Goal: Check status

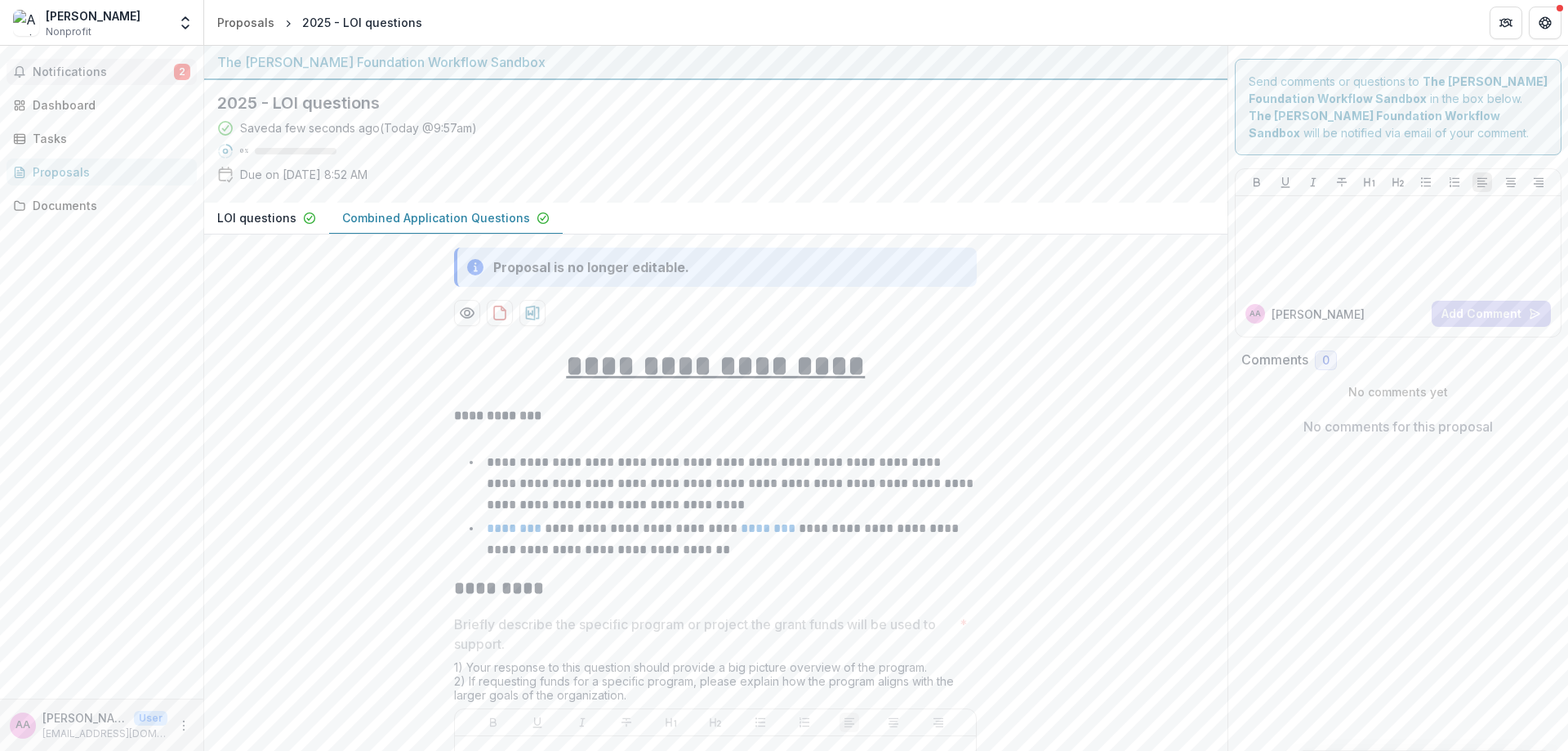
click at [62, 83] on button "Notifications 2" at bounding box center [102, 71] width 190 height 26
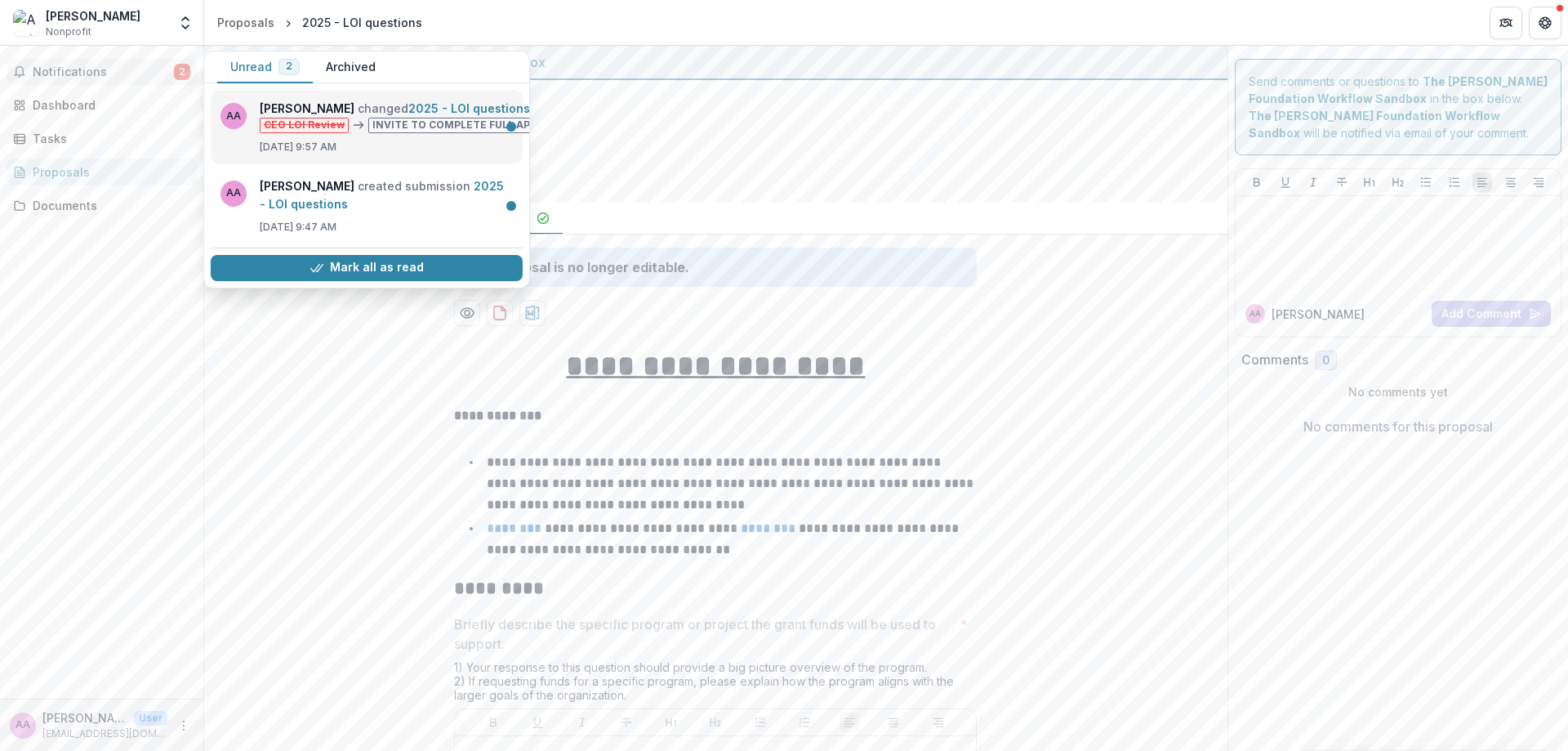
click at [409, 115] on link "2025 - LOI questions" at bounding box center [470, 108] width 122 height 14
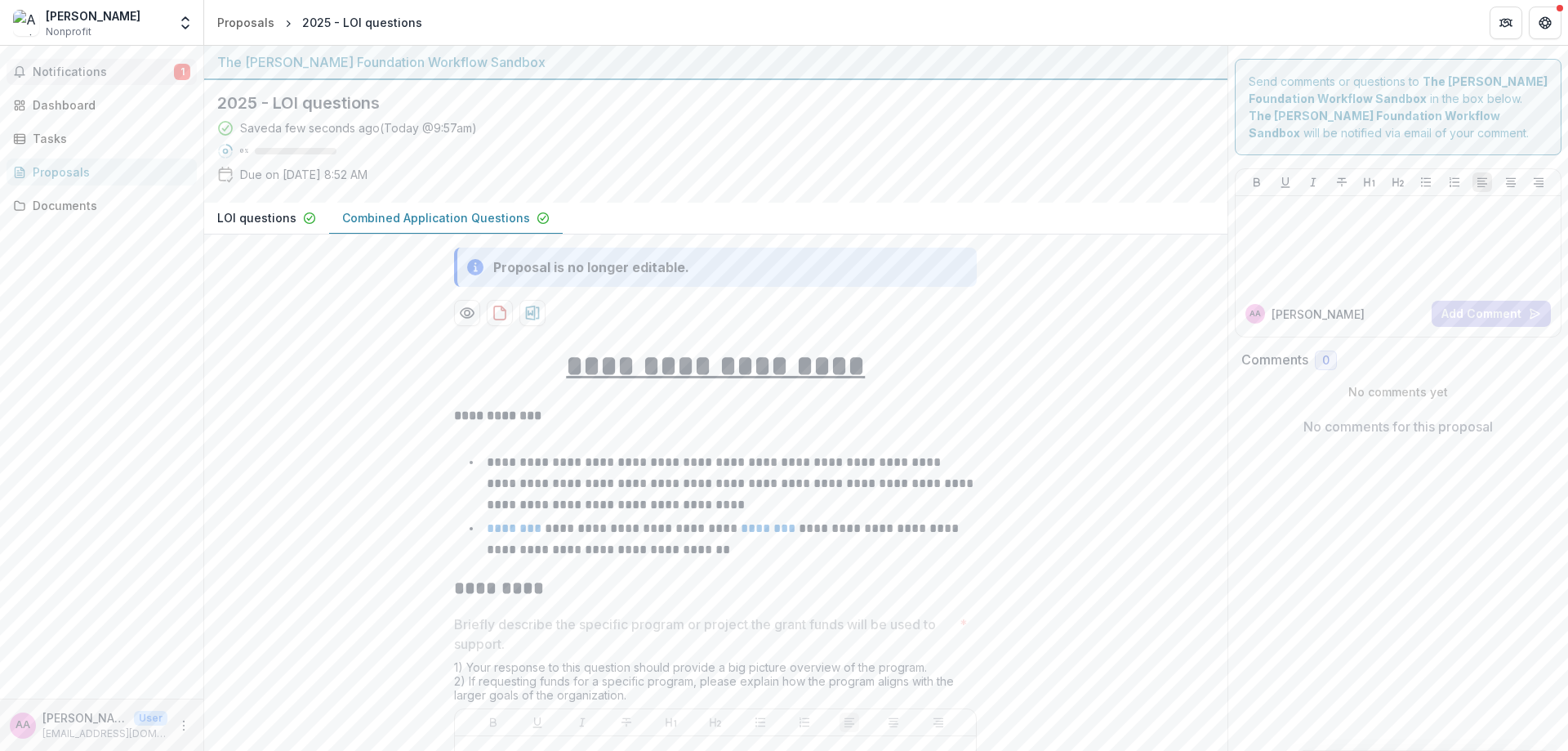
click at [99, 80] on button "Notifications 1" at bounding box center [102, 71] width 190 height 26
click at [86, 100] on div "Dashboard" at bounding box center [108, 105] width 151 height 18
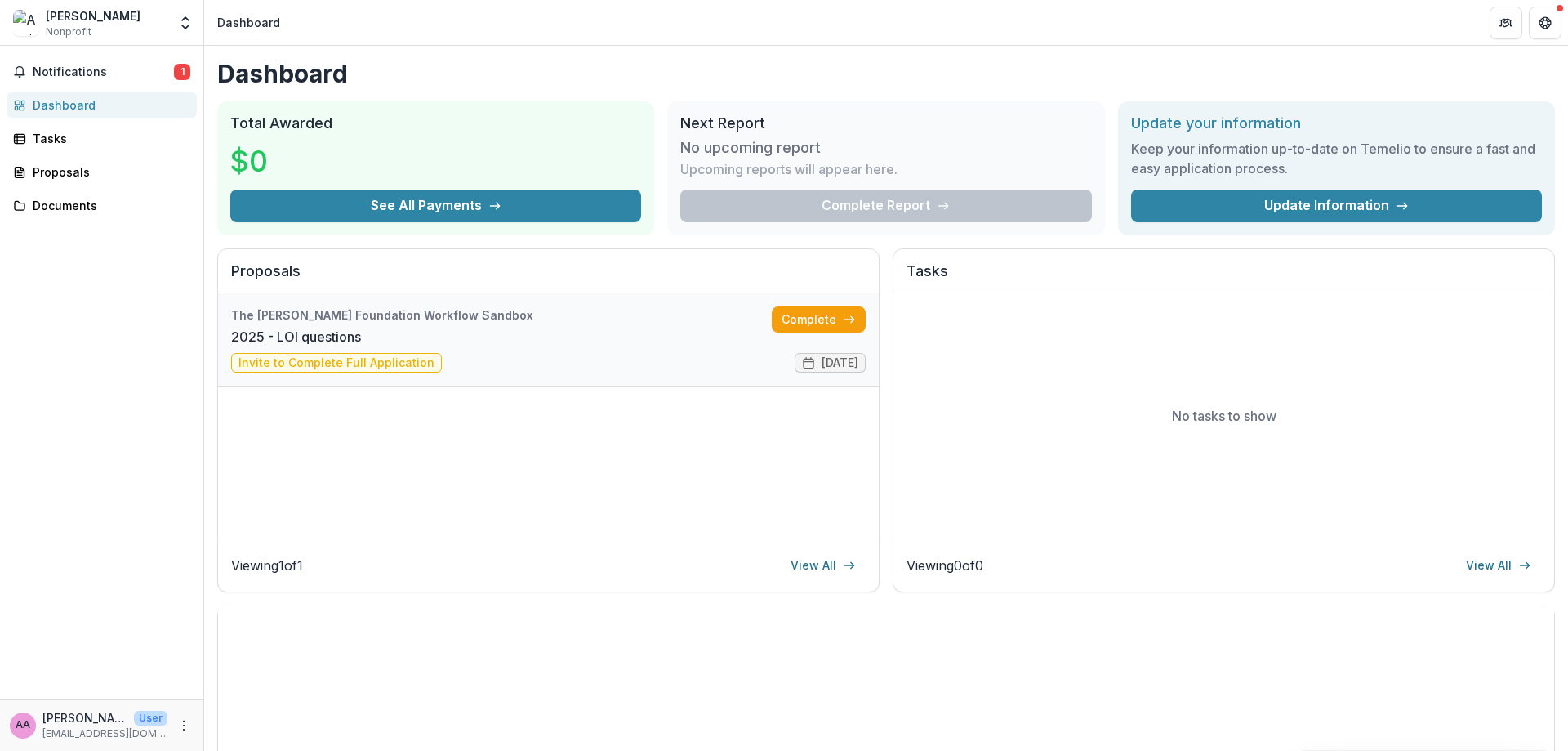
click at [361, 333] on link "2025 - LOI questions" at bounding box center [296, 336] width 130 height 19
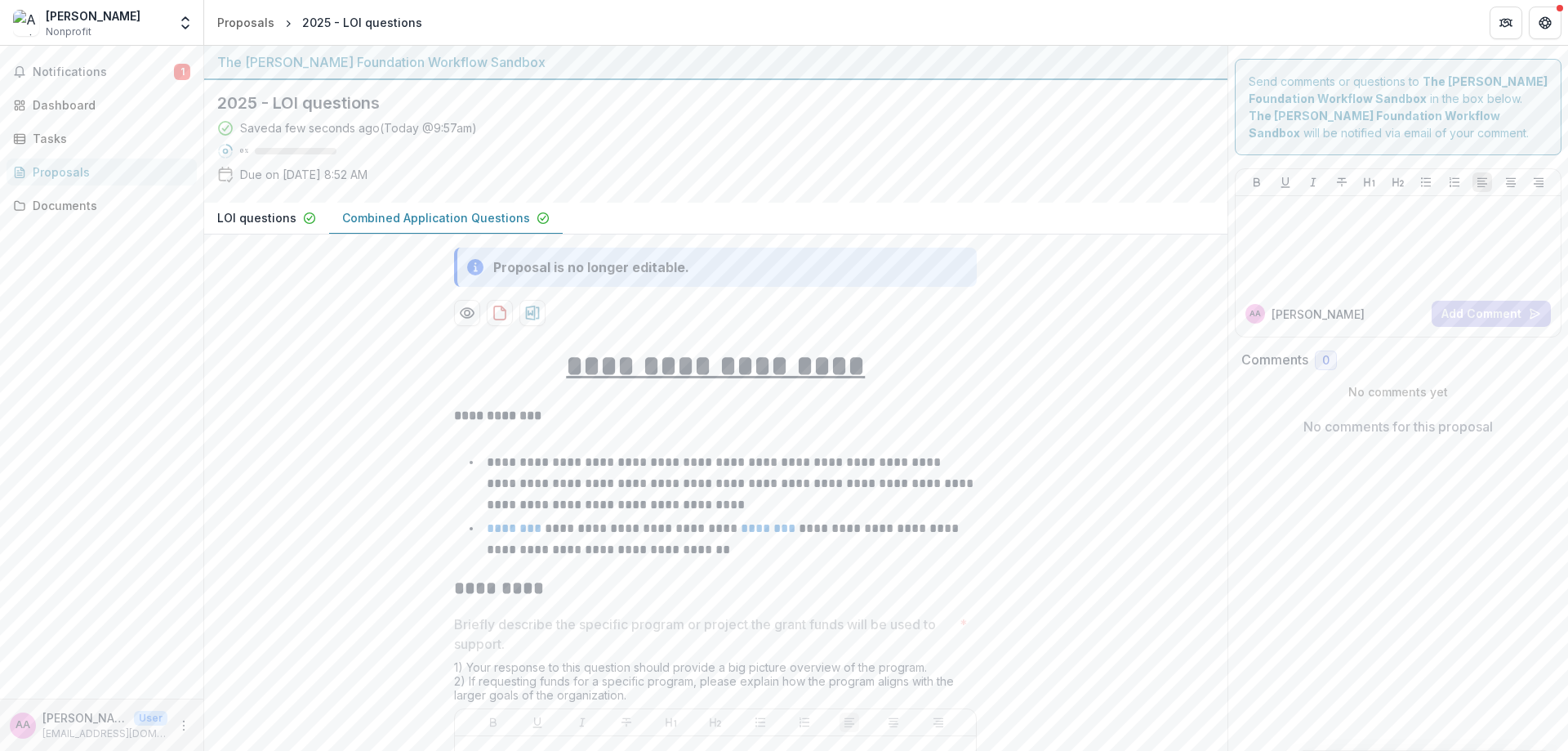
click at [471, 263] on icon at bounding box center [475, 267] width 17 height 17
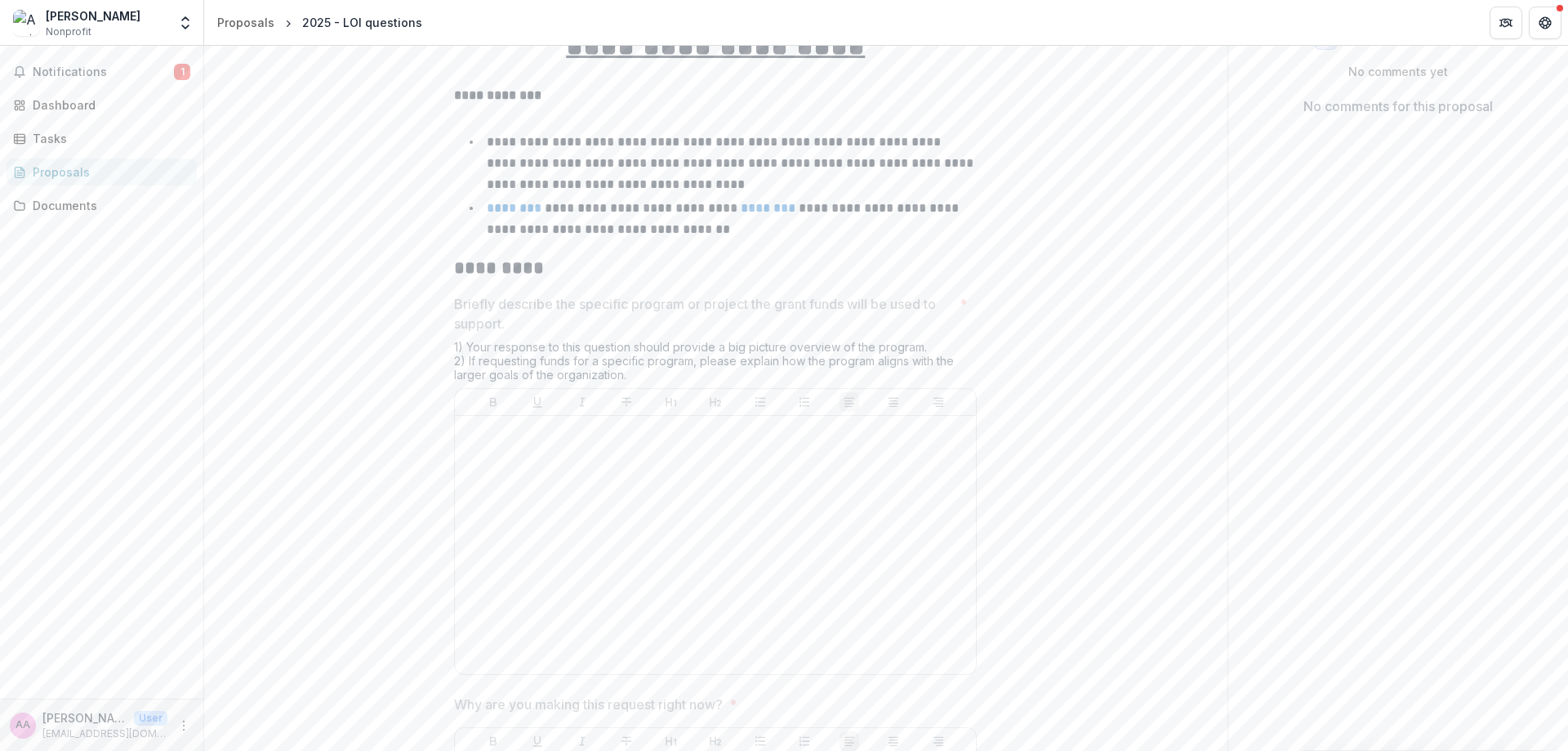
scroll to position [354, 0]
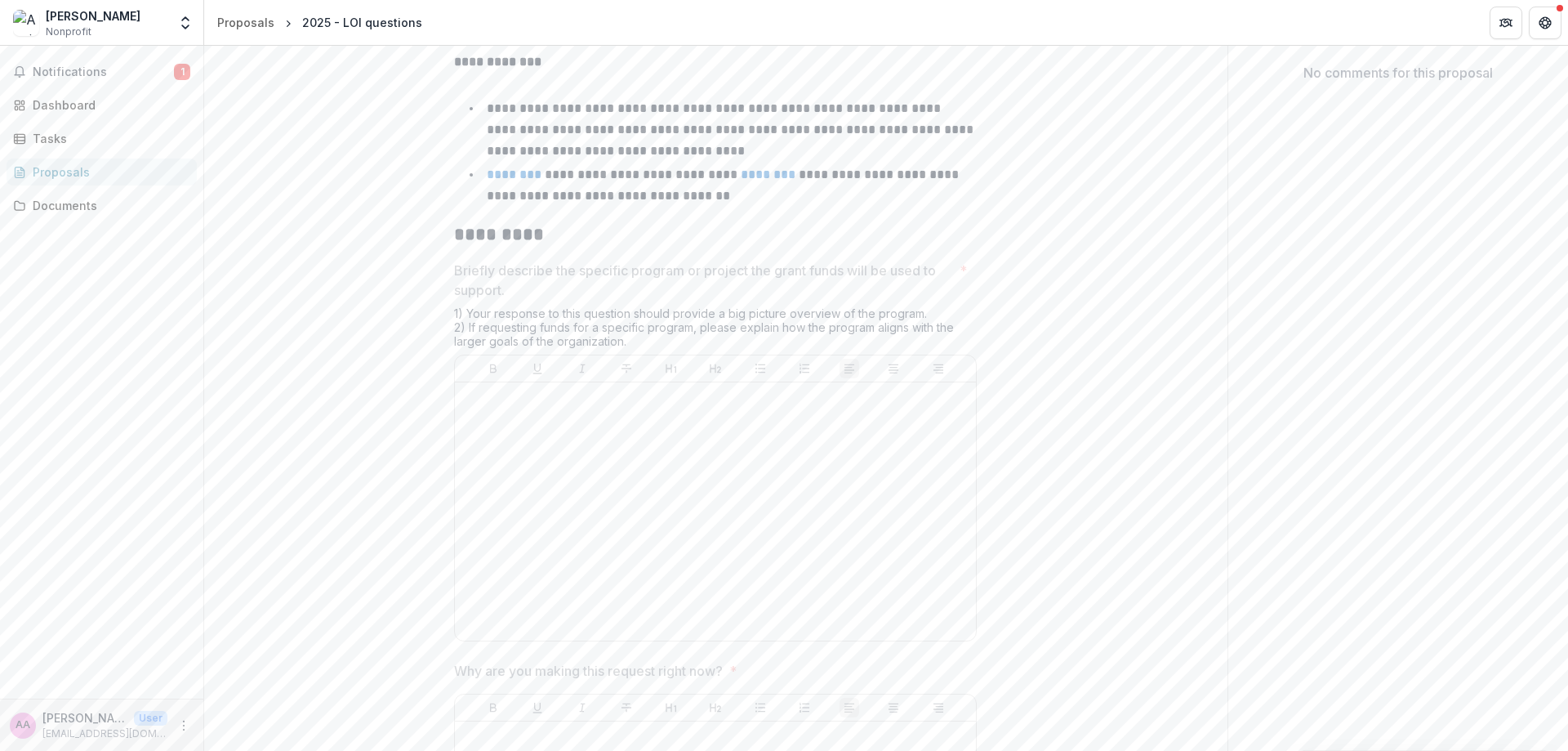
click at [478, 430] on div at bounding box center [715, 512] width 508 height 245
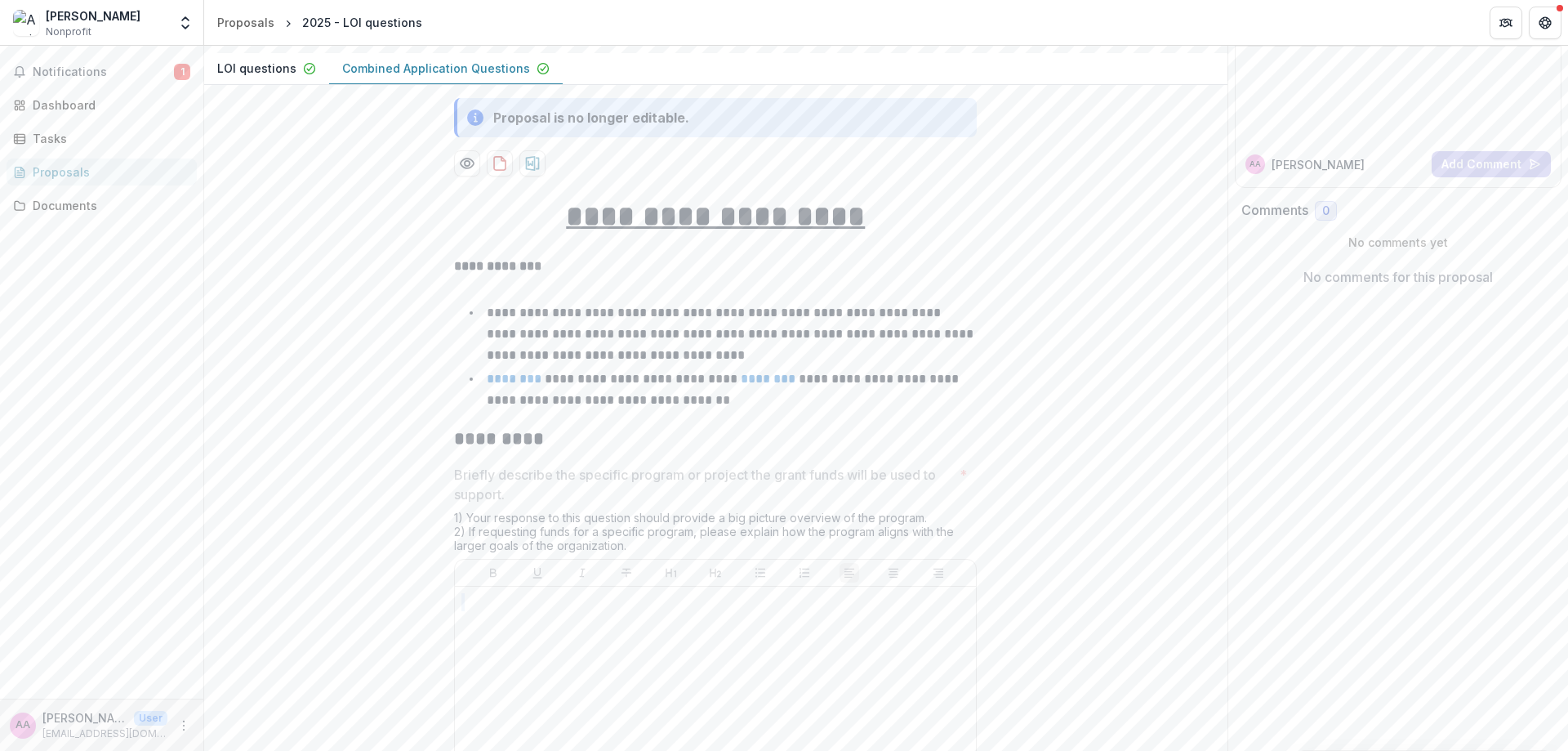
scroll to position [0, 0]
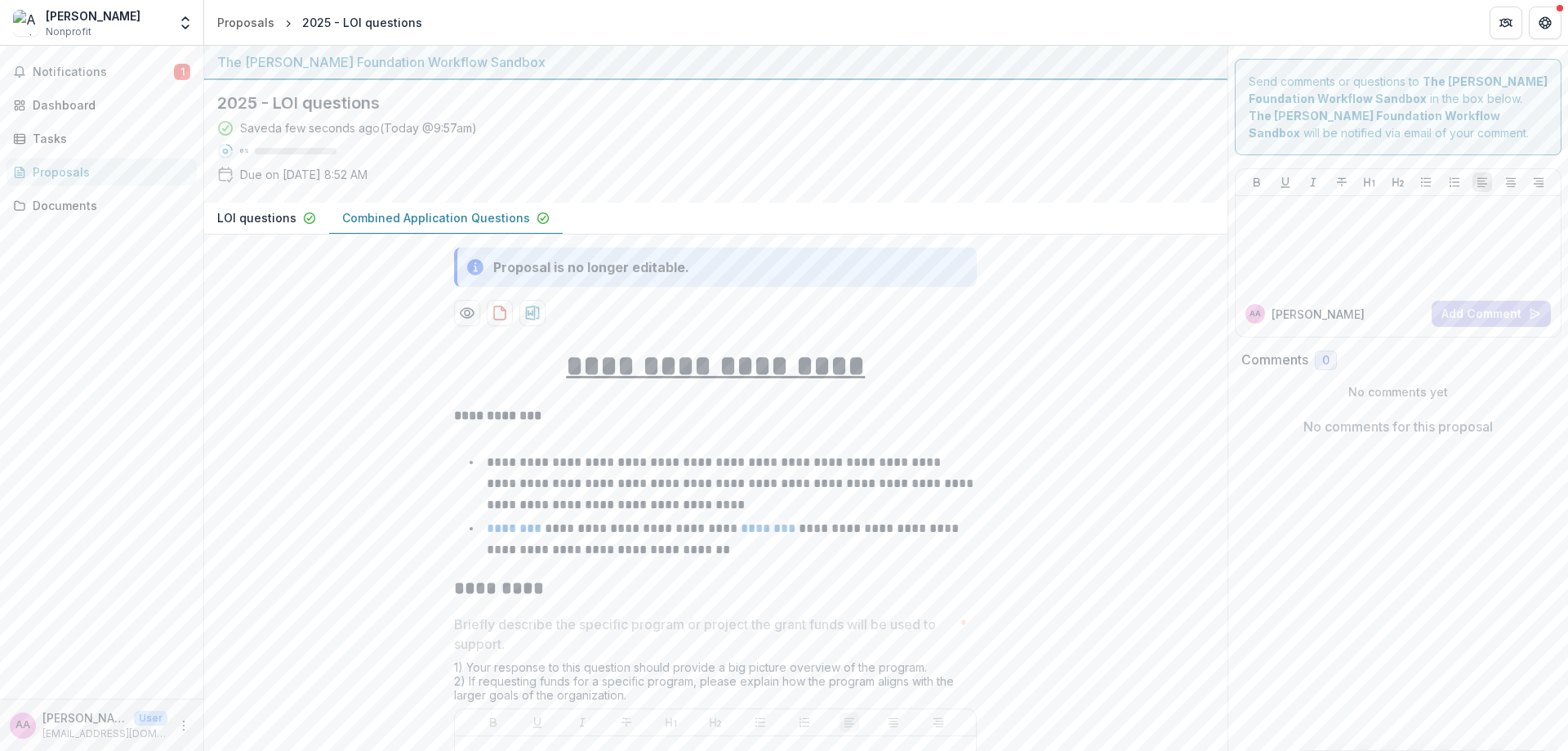
click at [498, 270] on div "Proposal is no longer editable." at bounding box center [591, 266] width 196 height 19
click at [456, 265] on div "Proposal is no longer editable." at bounding box center [715, 267] width 523 height 39
click at [489, 265] on div "Proposal is no longer editable." at bounding box center [715, 267] width 523 height 39
click at [259, 222] on p "LOI questions" at bounding box center [256, 218] width 79 height 18
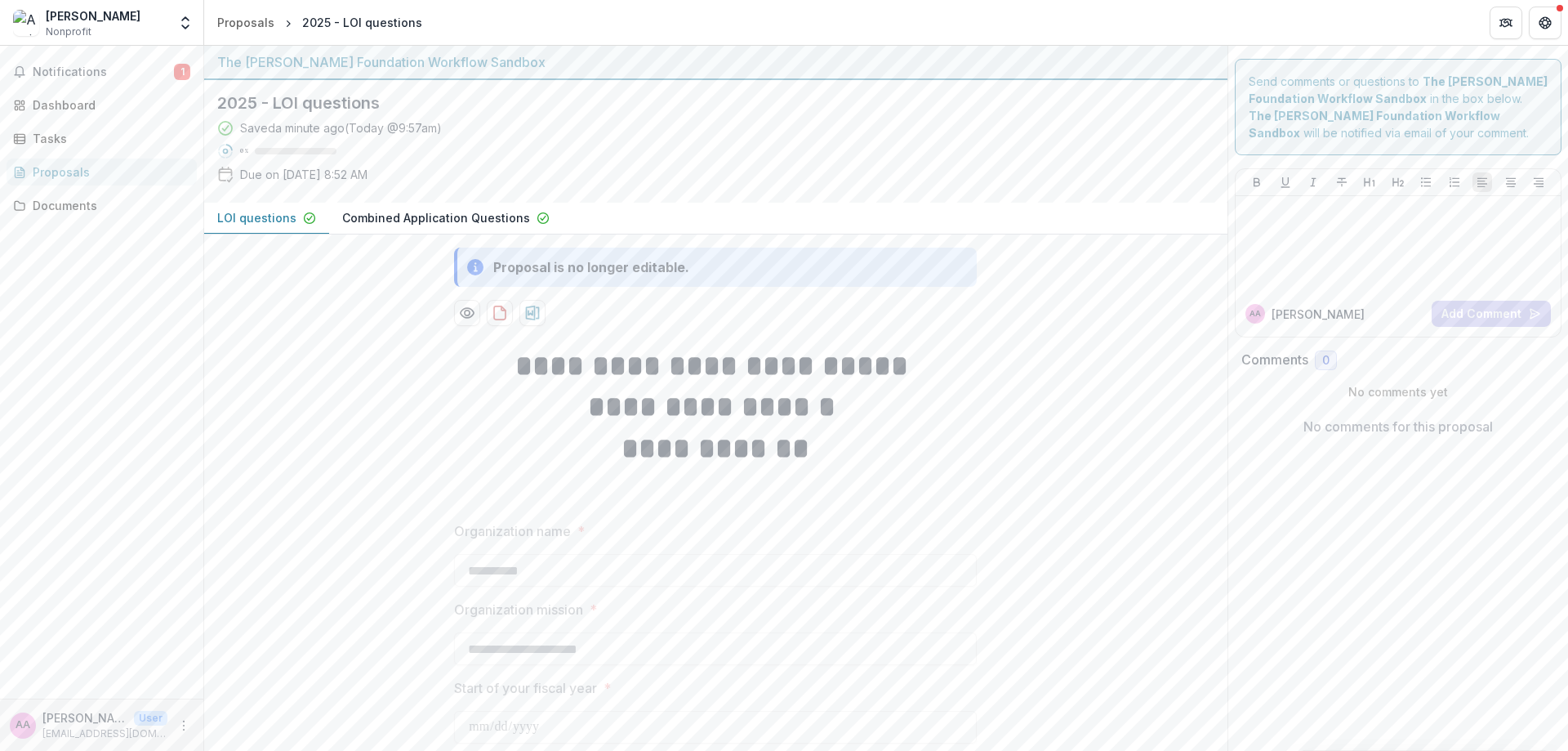
click at [375, 222] on p "Combined Application Questions" at bounding box center [435, 218] width 188 height 18
